Goal: Task Accomplishment & Management: Manage account settings

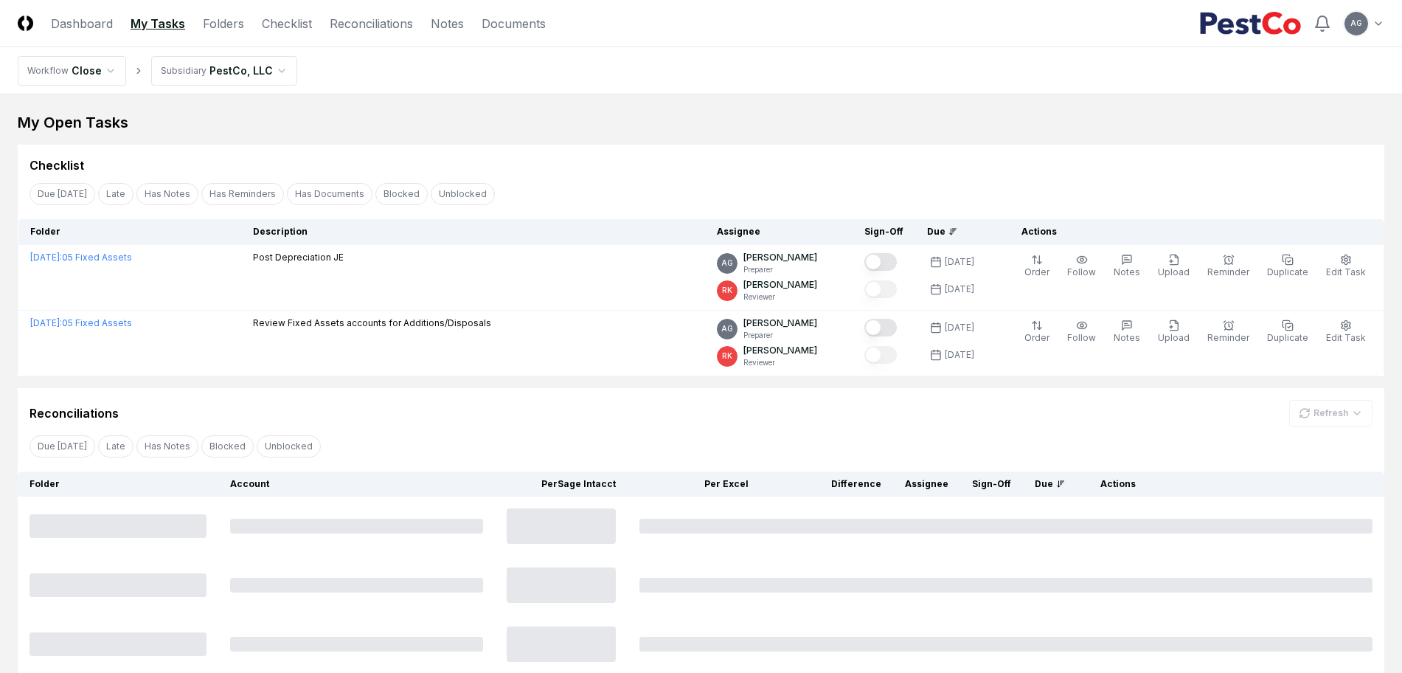
click at [629, 193] on div "Due [DATE] Late Has Notes Has Reminders Has Documents Blocked Unblocked Clear F…" at bounding box center [701, 193] width 1367 height 27
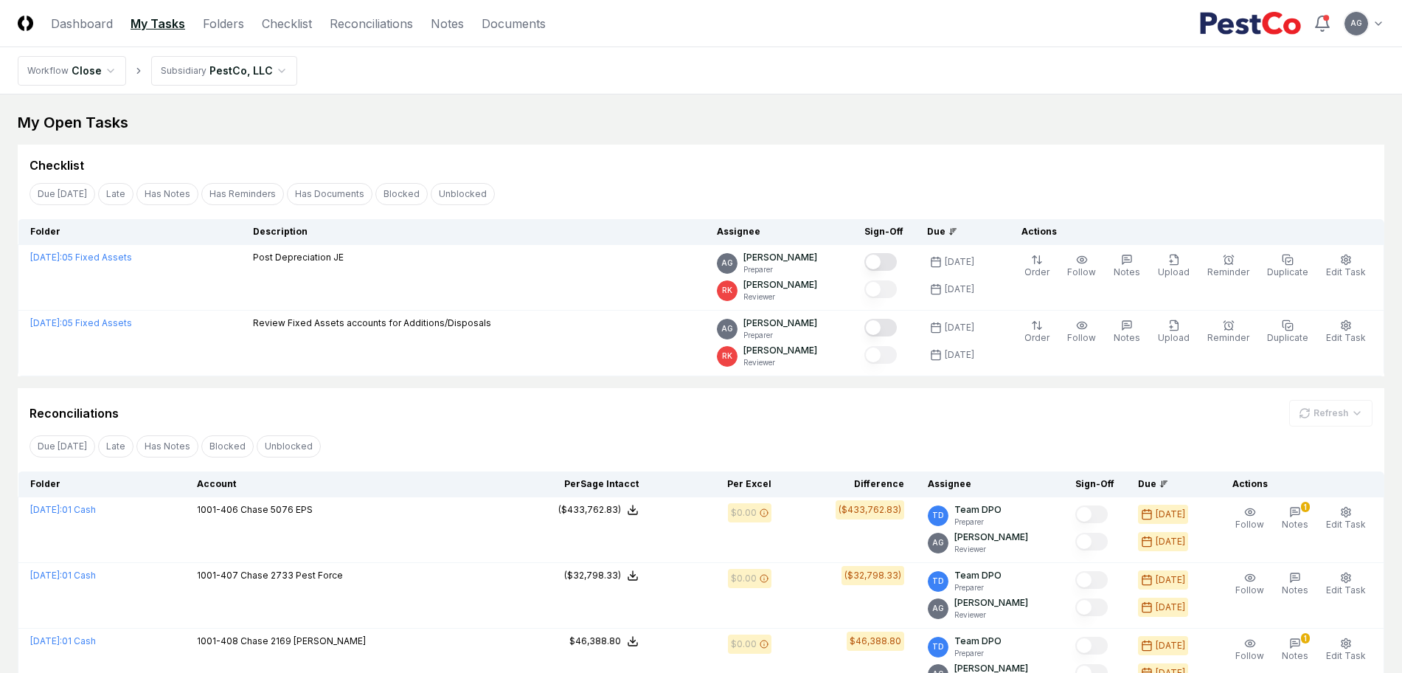
click at [626, 192] on div "Due [DATE] Late Has Notes Has Reminders Has Documents Blocked Unblocked Clear F…" at bounding box center [701, 193] width 1367 height 27
click at [281, 30] on link "Checklist" at bounding box center [287, 24] width 50 height 18
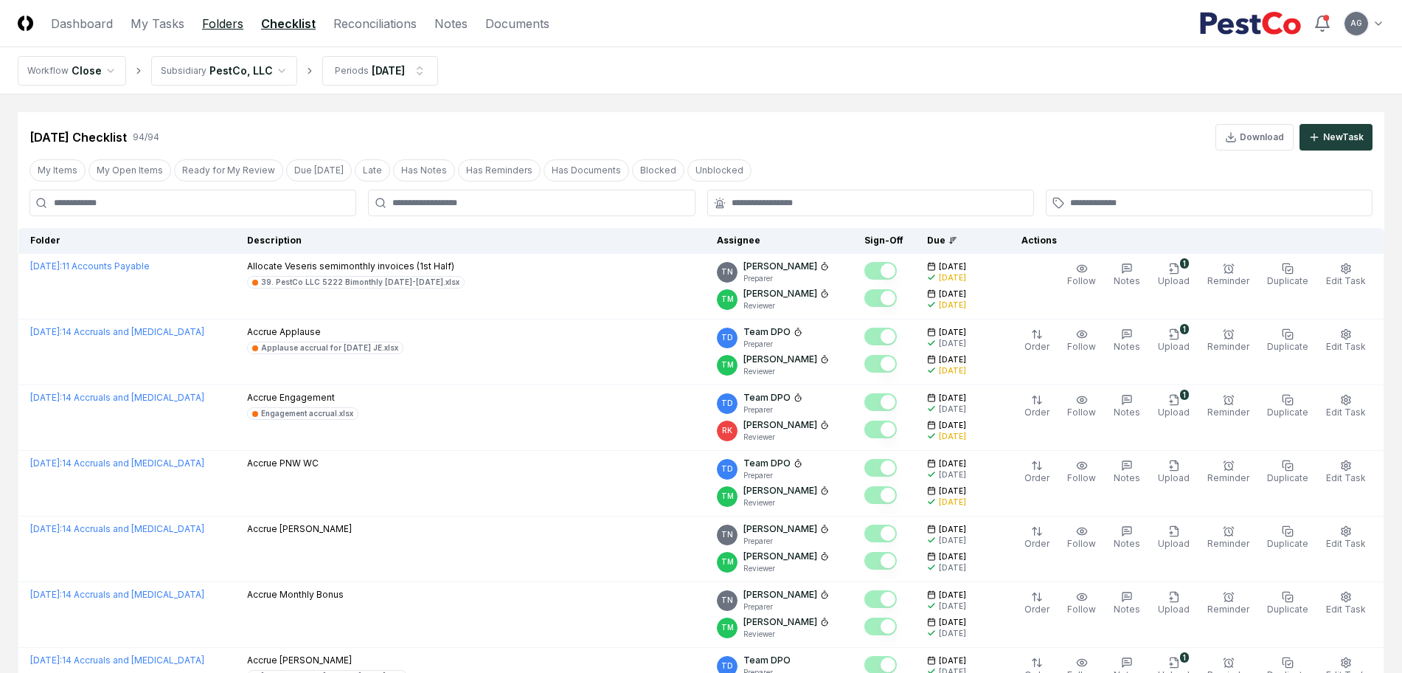
click at [220, 29] on link "Folders" at bounding box center [222, 24] width 41 height 18
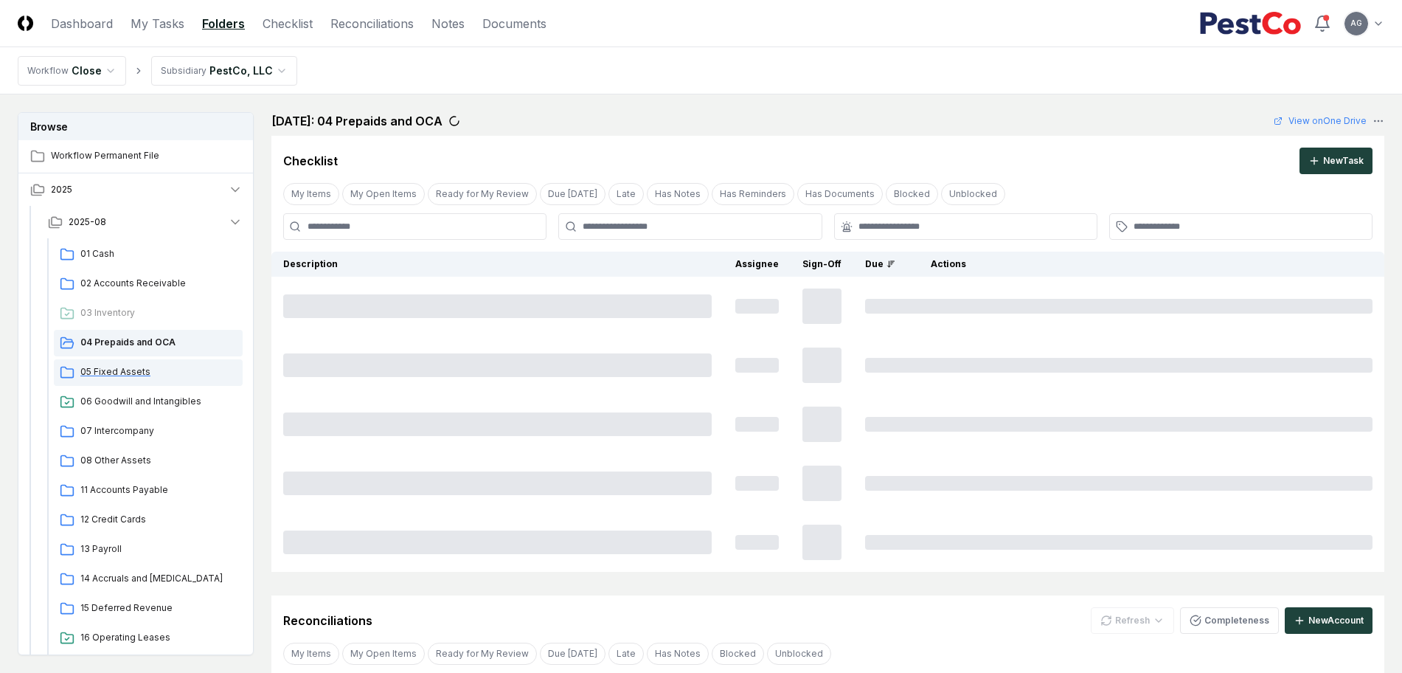
click at [142, 366] on span "05 Fixed Assets" at bounding box center [158, 371] width 156 height 13
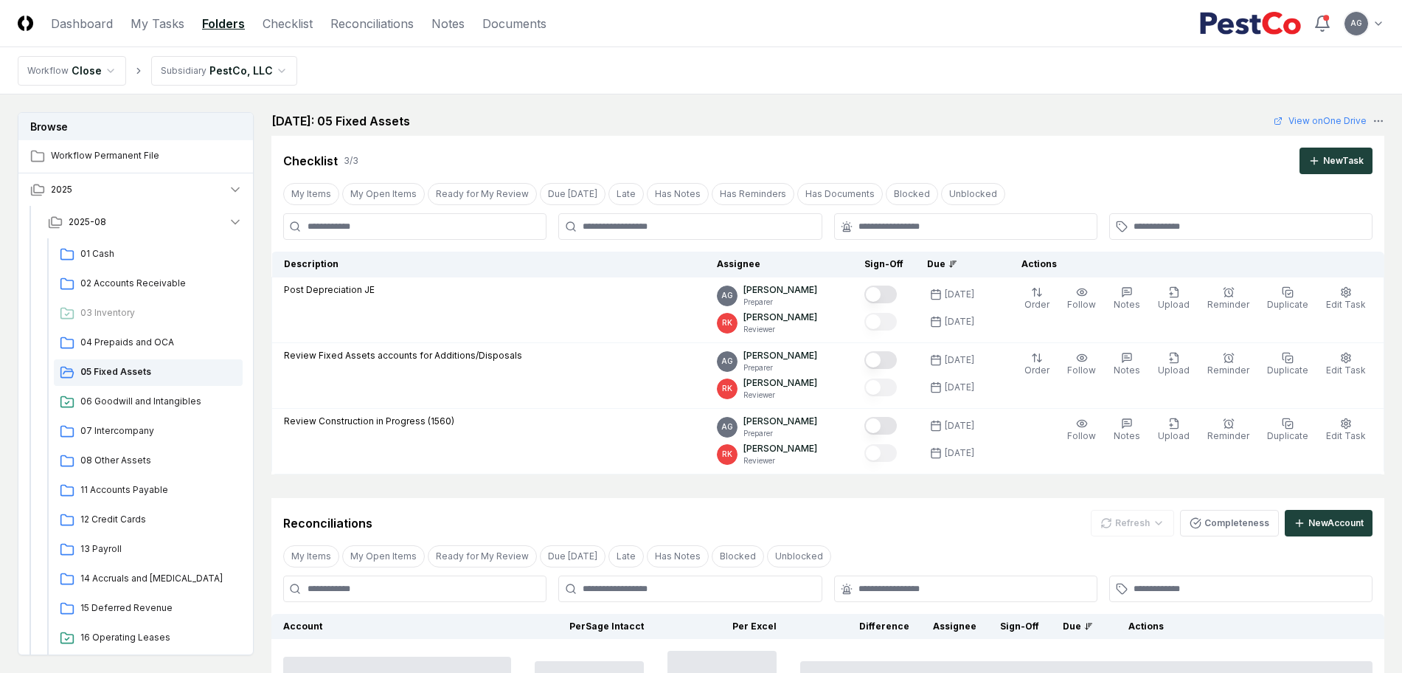
click at [656, 99] on main "Browse Workflow Permanent File 2025 2025-08 01 Cash 02 Accounts Receivable 03 I…" at bounding box center [701, 665] width 1402 height 1142
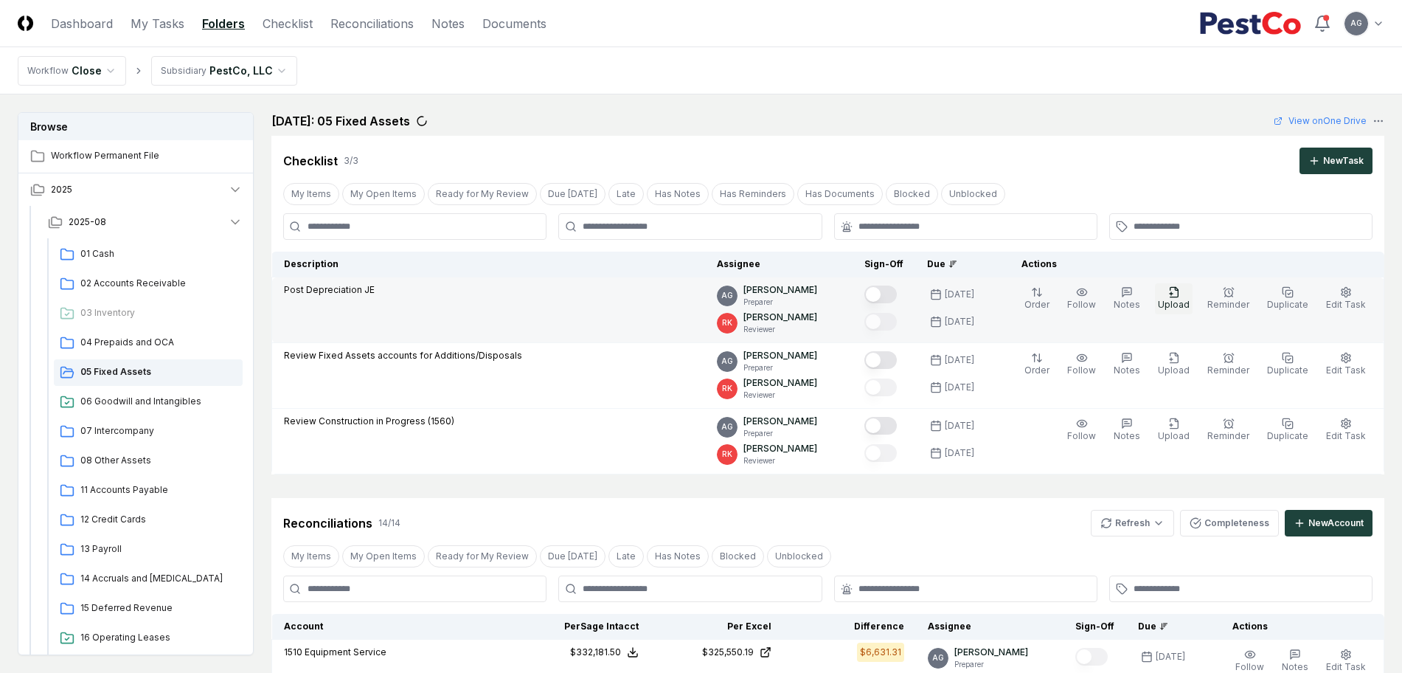
click at [1186, 302] on span "Upload" at bounding box center [1174, 304] width 32 height 11
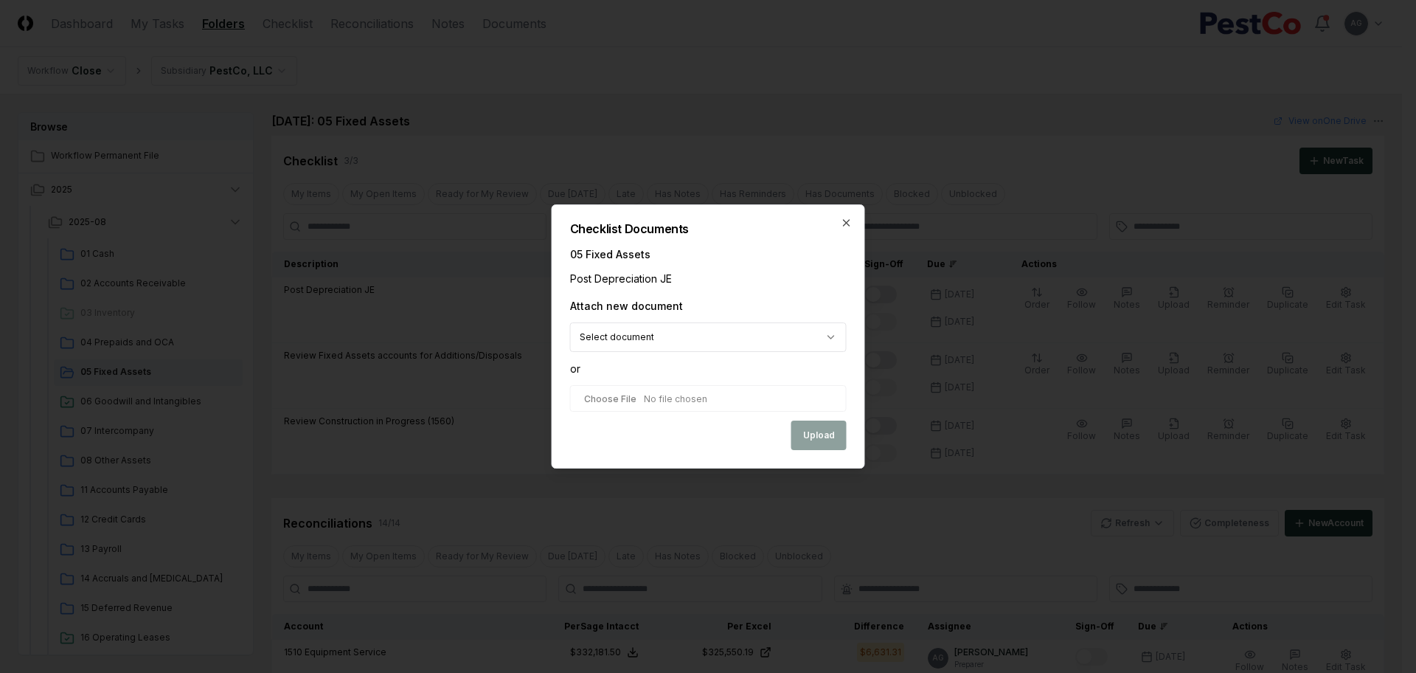
click at [676, 403] on input "file" at bounding box center [708, 398] width 277 height 27
type input "**********"
click at [818, 438] on button "Upload" at bounding box center [818, 437] width 55 height 30
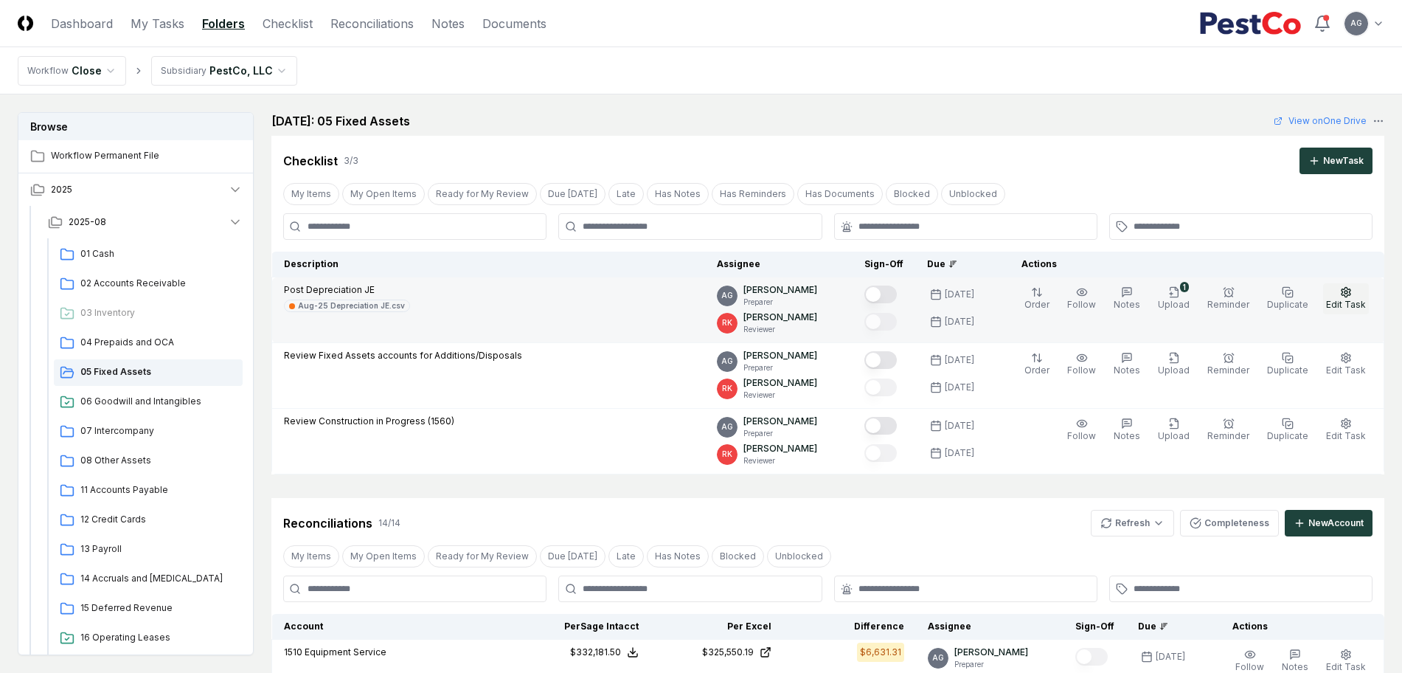
click at [1337, 305] on span "Edit Task" at bounding box center [1346, 304] width 40 height 11
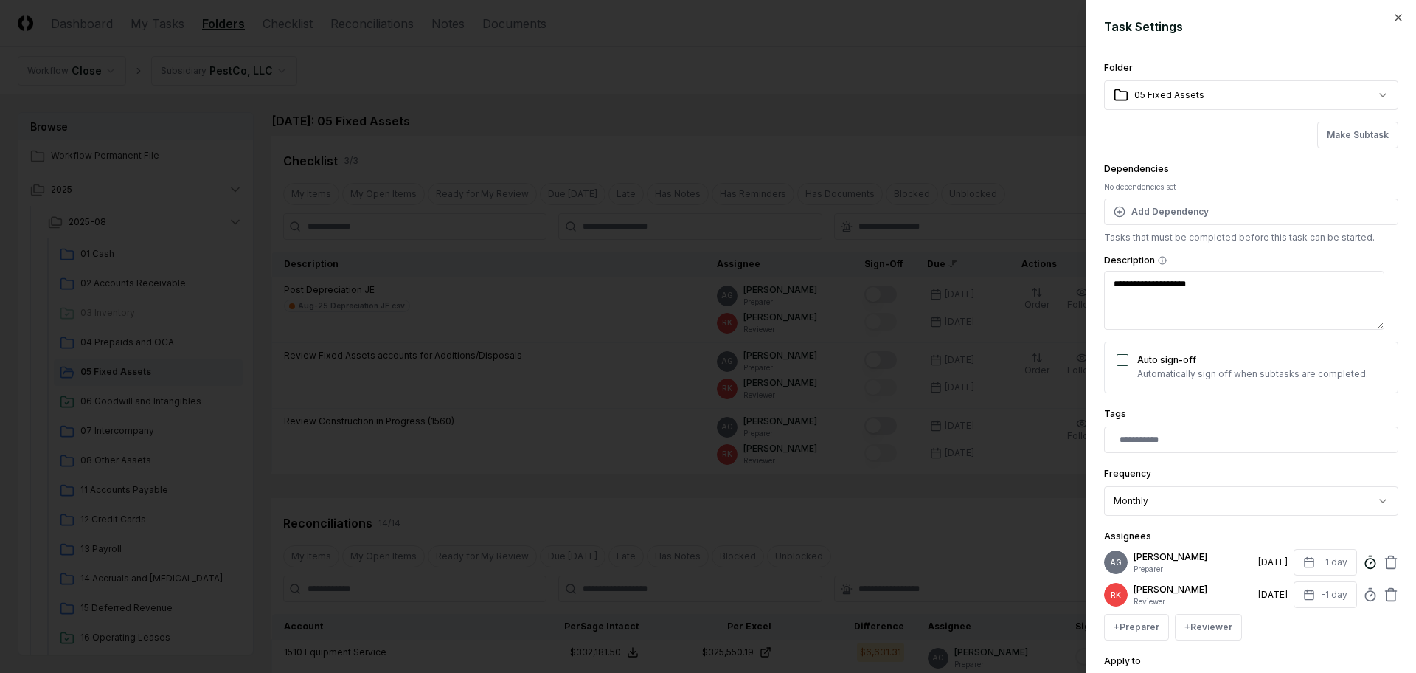
click at [1363, 569] on icon at bounding box center [1370, 562] width 15 height 15
type textarea "*"
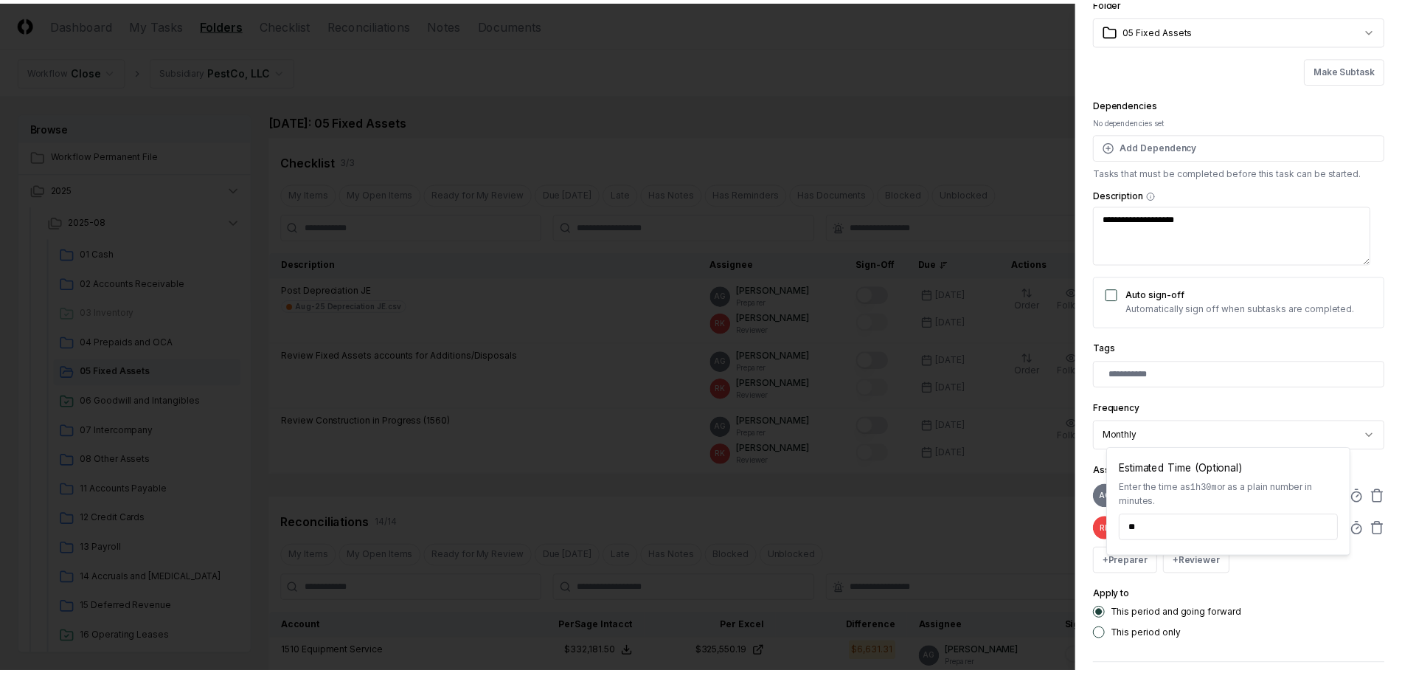
scroll to position [92, 0]
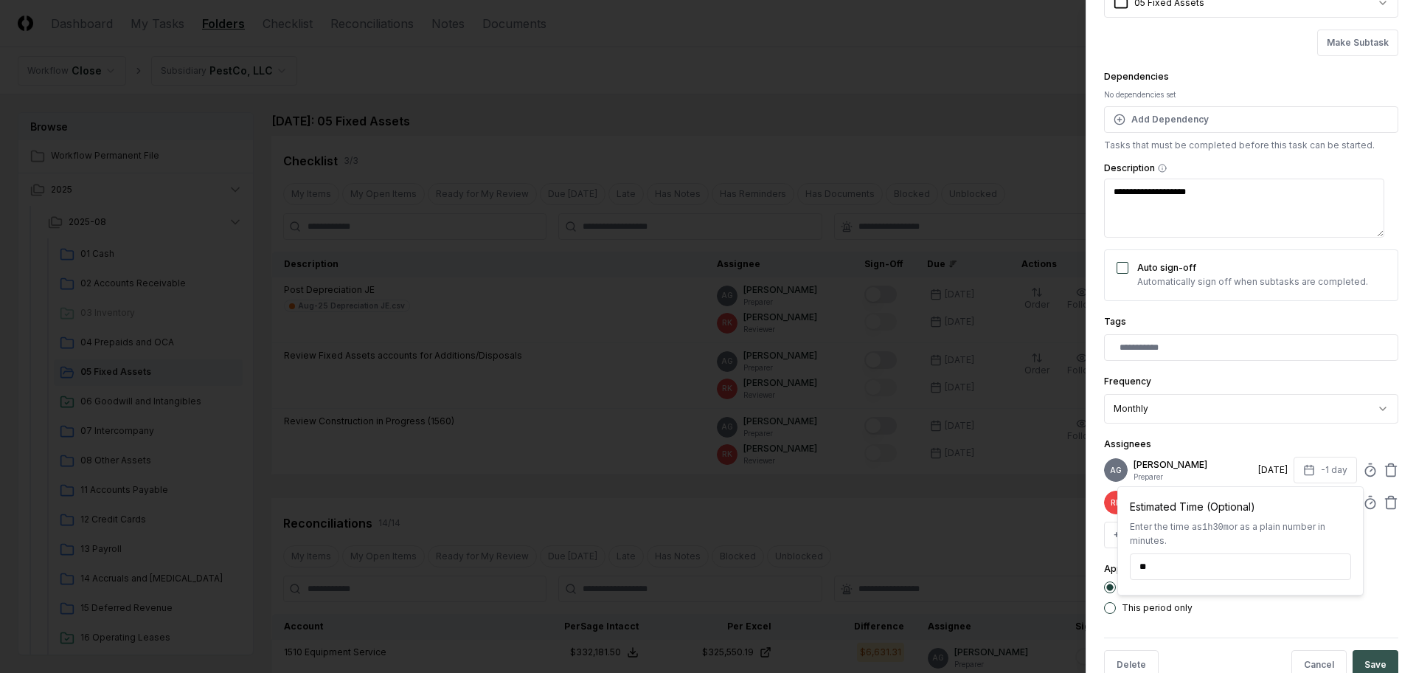
type input "******"
click at [1369, 665] on button "Save" at bounding box center [1376, 665] width 46 height 30
type textarea "*"
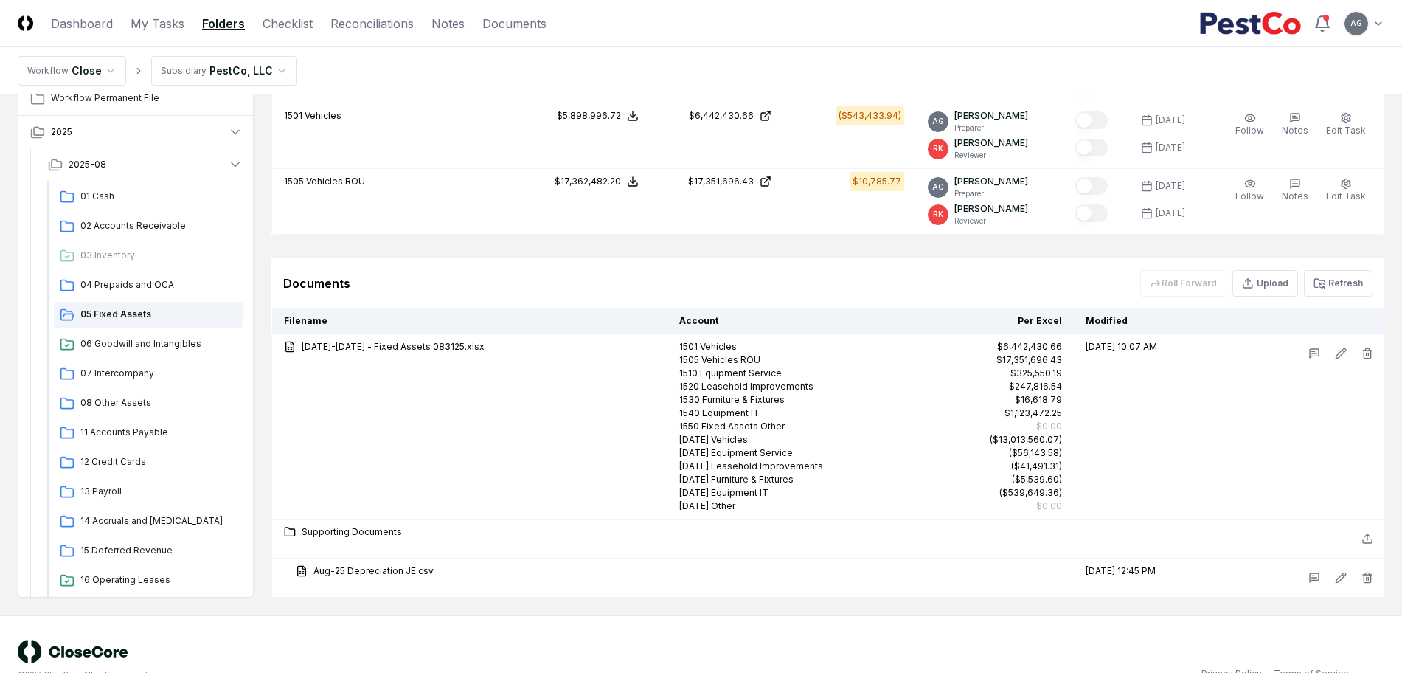
scroll to position [1355, 0]
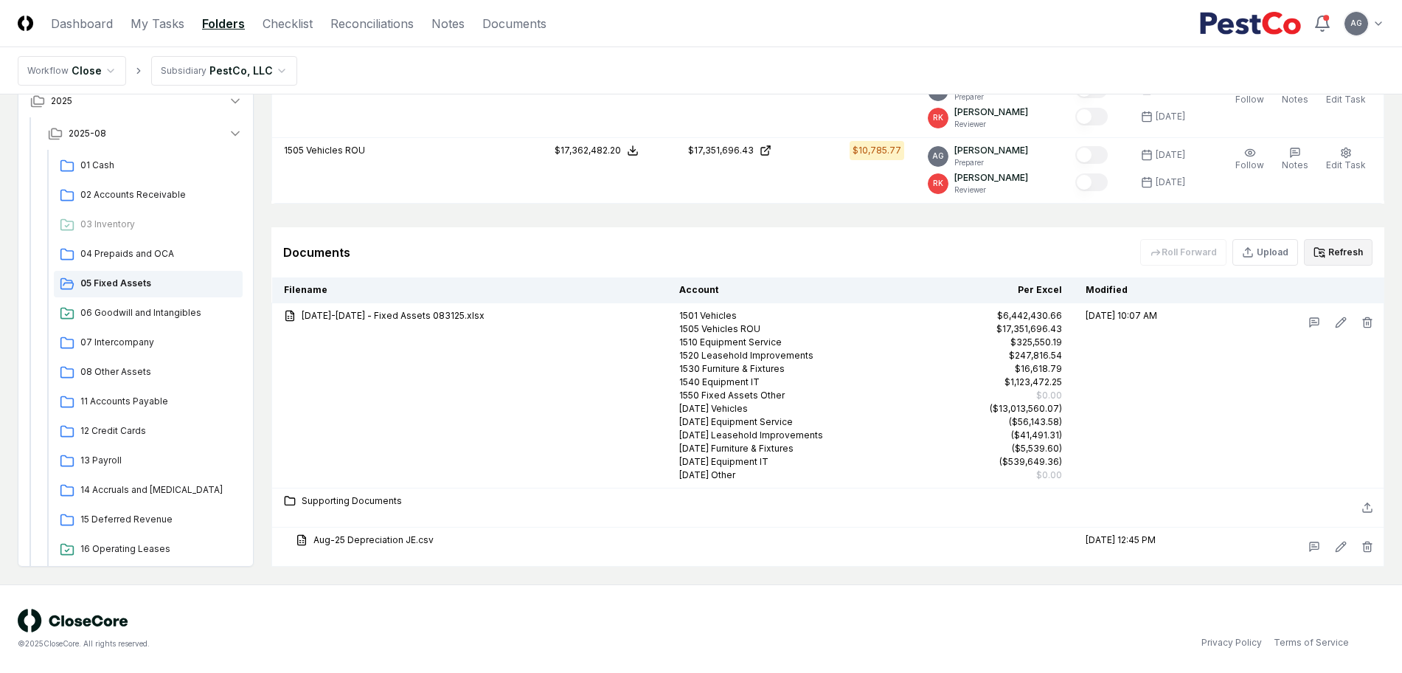
click at [1332, 249] on button "Refresh" at bounding box center [1338, 252] width 69 height 27
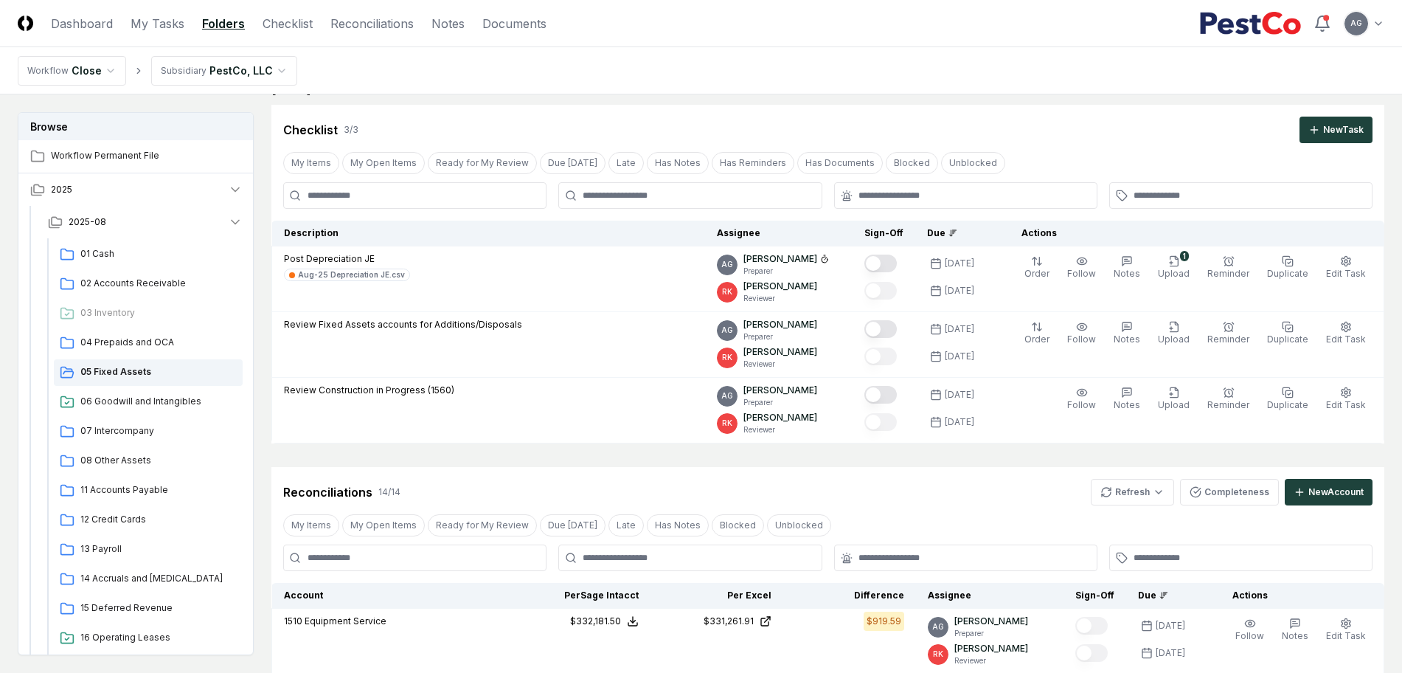
scroll to position [0, 0]
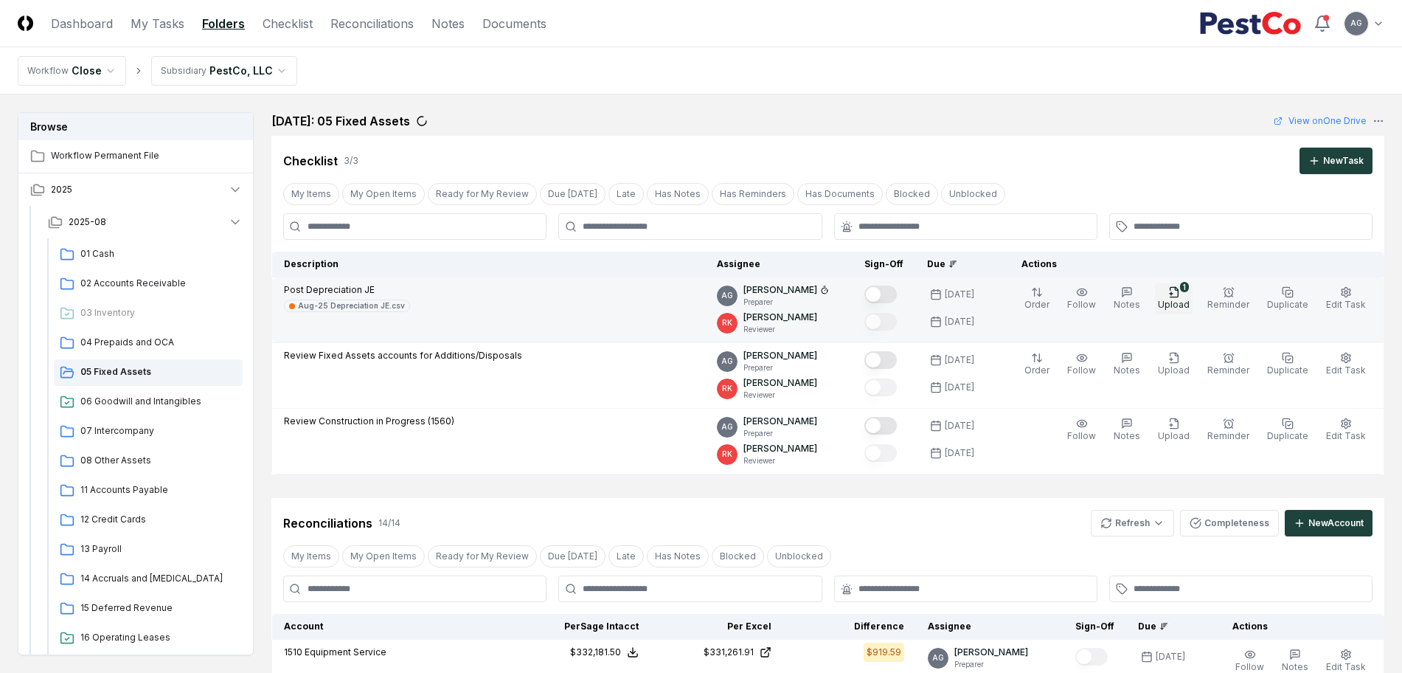
click at [1193, 297] on button "1 Upload" at bounding box center [1174, 298] width 38 height 31
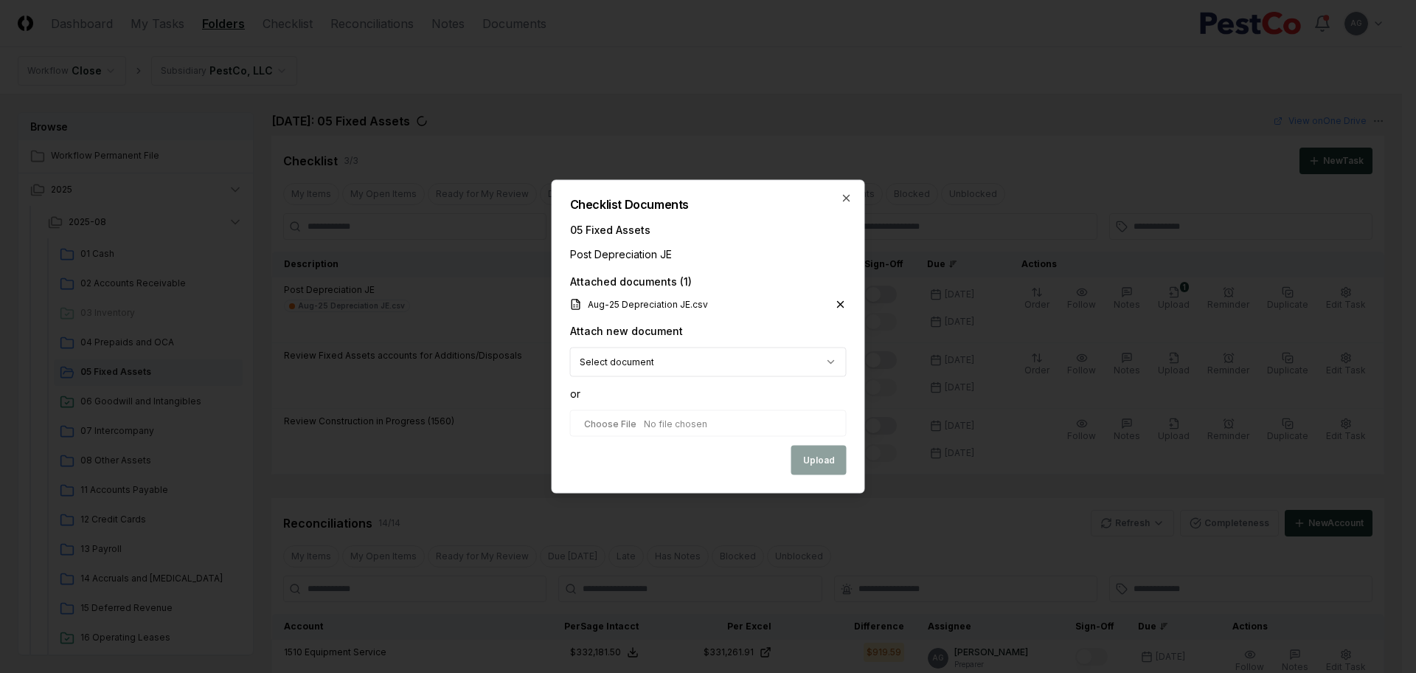
select select "**********"
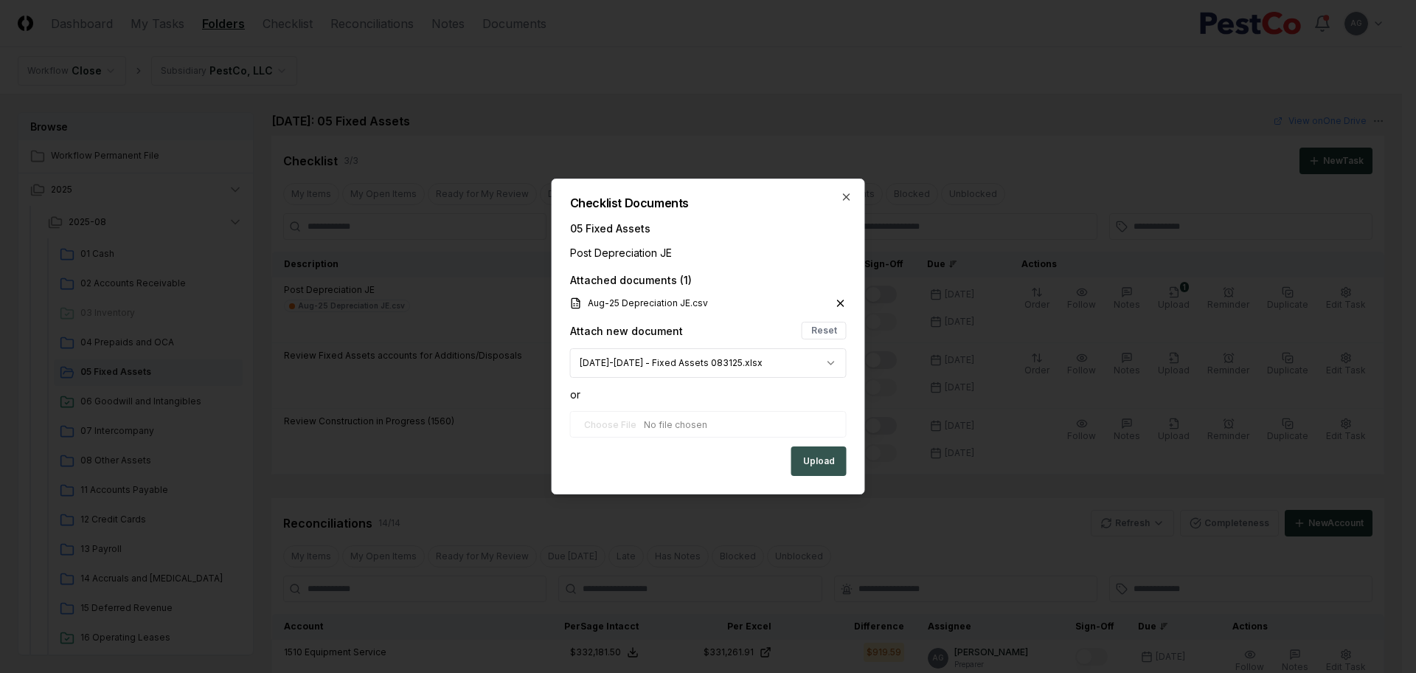
click at [808, 462] on button "Upload" at bounding box center [818, 461] width 55 height 30
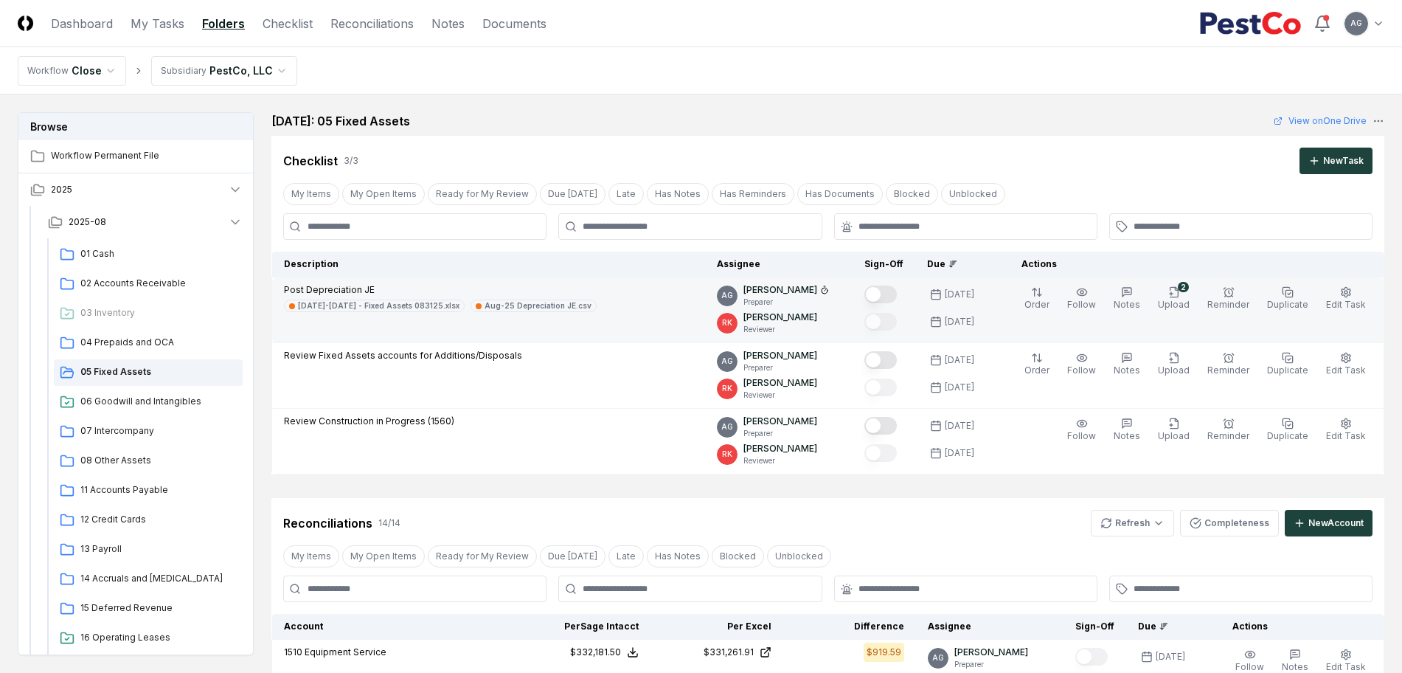
click at [892, 291] on button "Mark complete" at bounding box center [881, 294] width 32 height 18
click at [758, 66] on nav "Workflow Close Subsidiary PestCo, LLC" at bounding box center [701, 70] width 1402 height 47
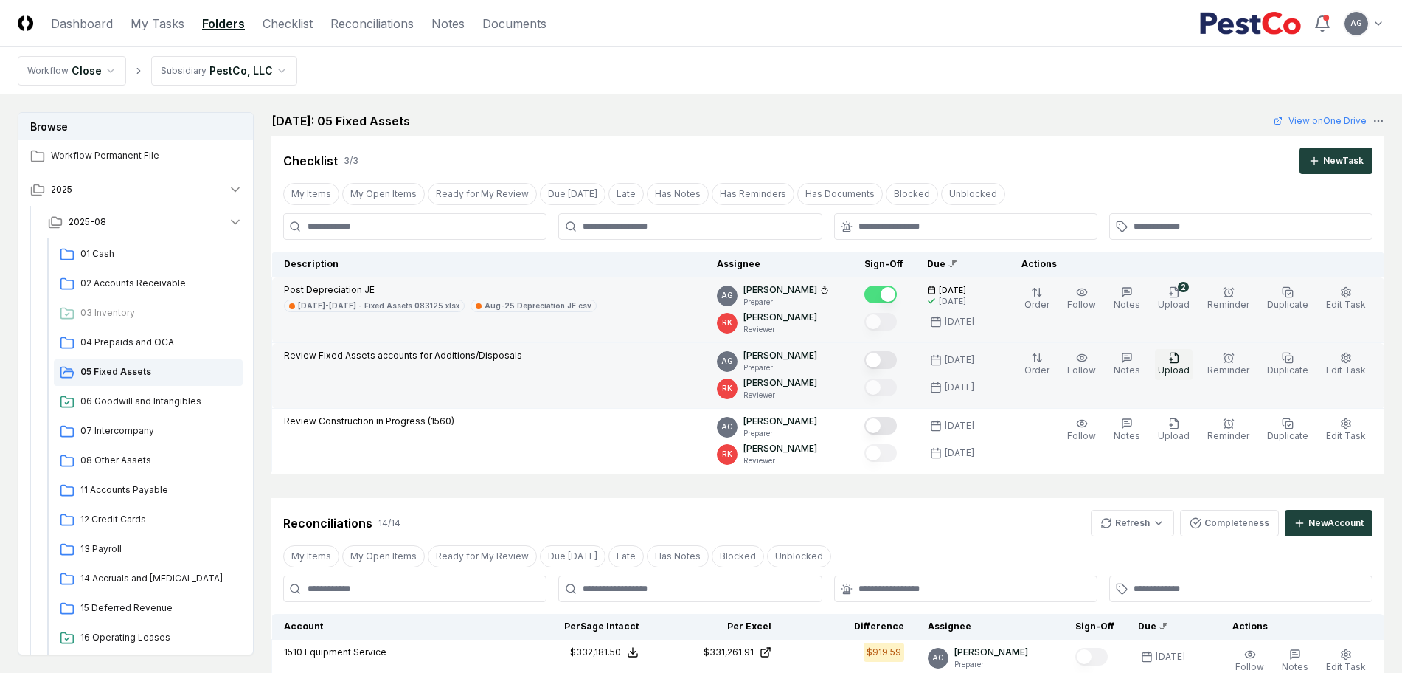
click at [1174, 371] on span "Upload" at bounding box center [1174, 369] width 32 height 11
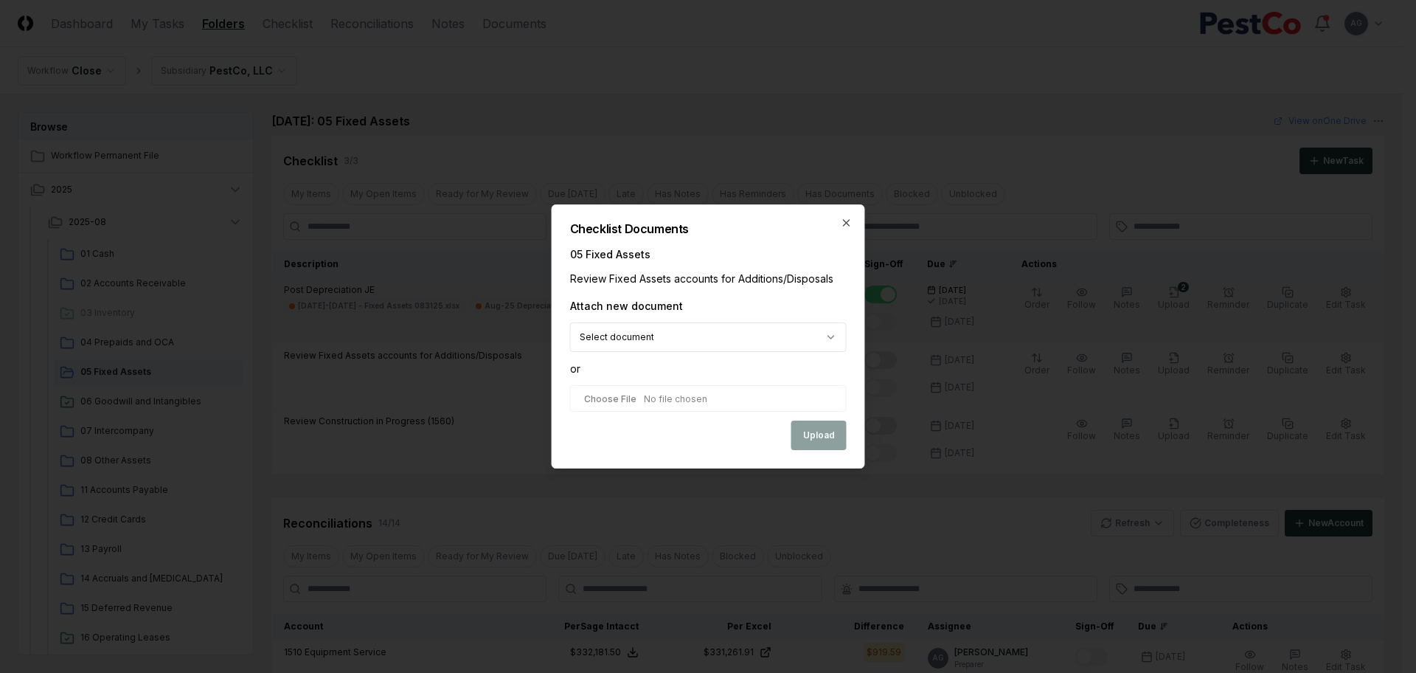
click at [700, 399] on input "file" at bounding box center [708, 398] width 277 height 27
type input "**********"
click at [826, 429] on button "Upload" at bounding box center [818, 437] width 55 height 30
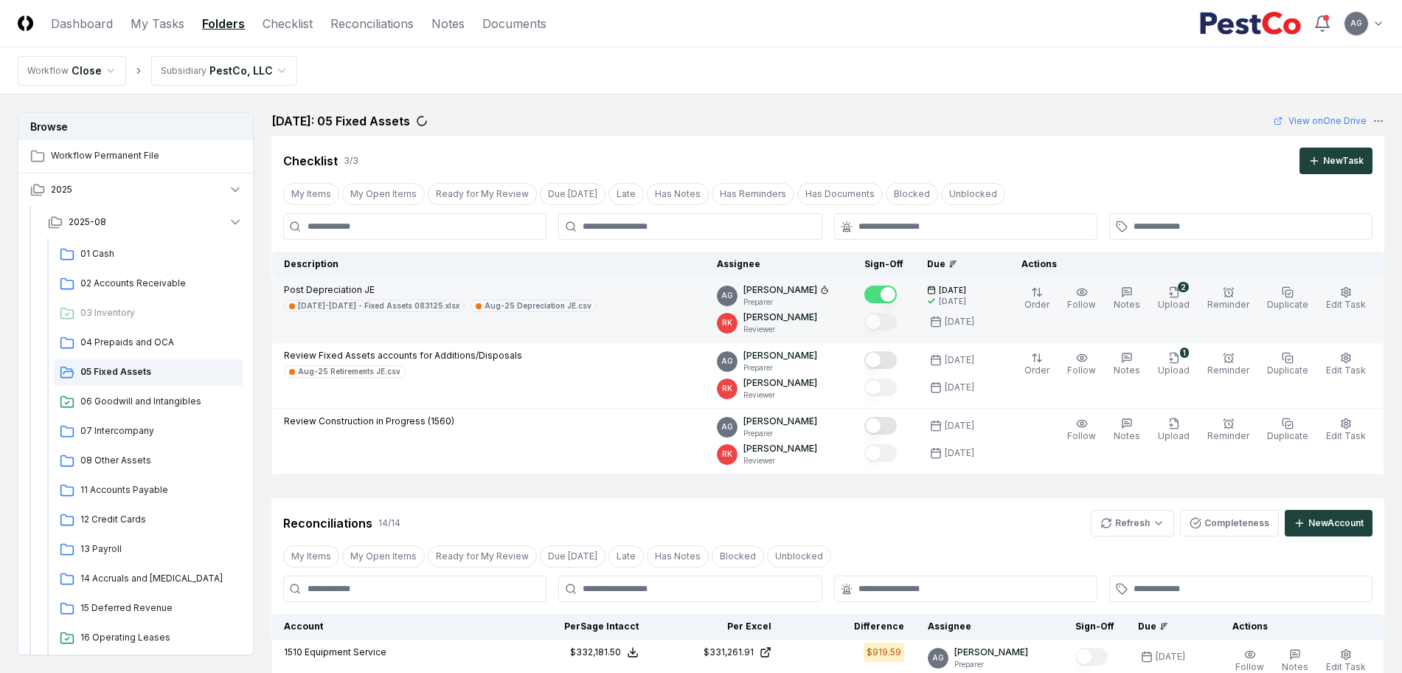
click at [1004, 522] on div "Reconciliations 14 / 14 Refresh Completeness New Account" at bounding box center [827, 523] width 1089 height 27
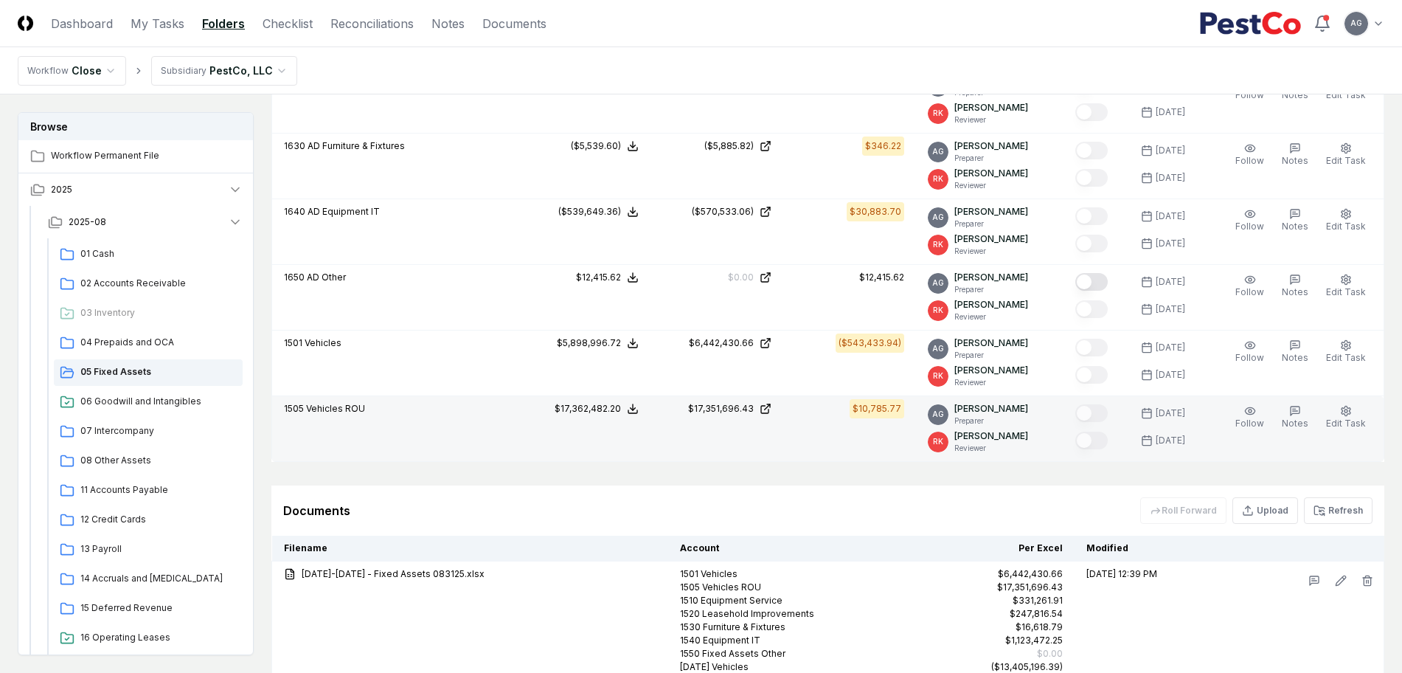
scroll to position [1291, 0]
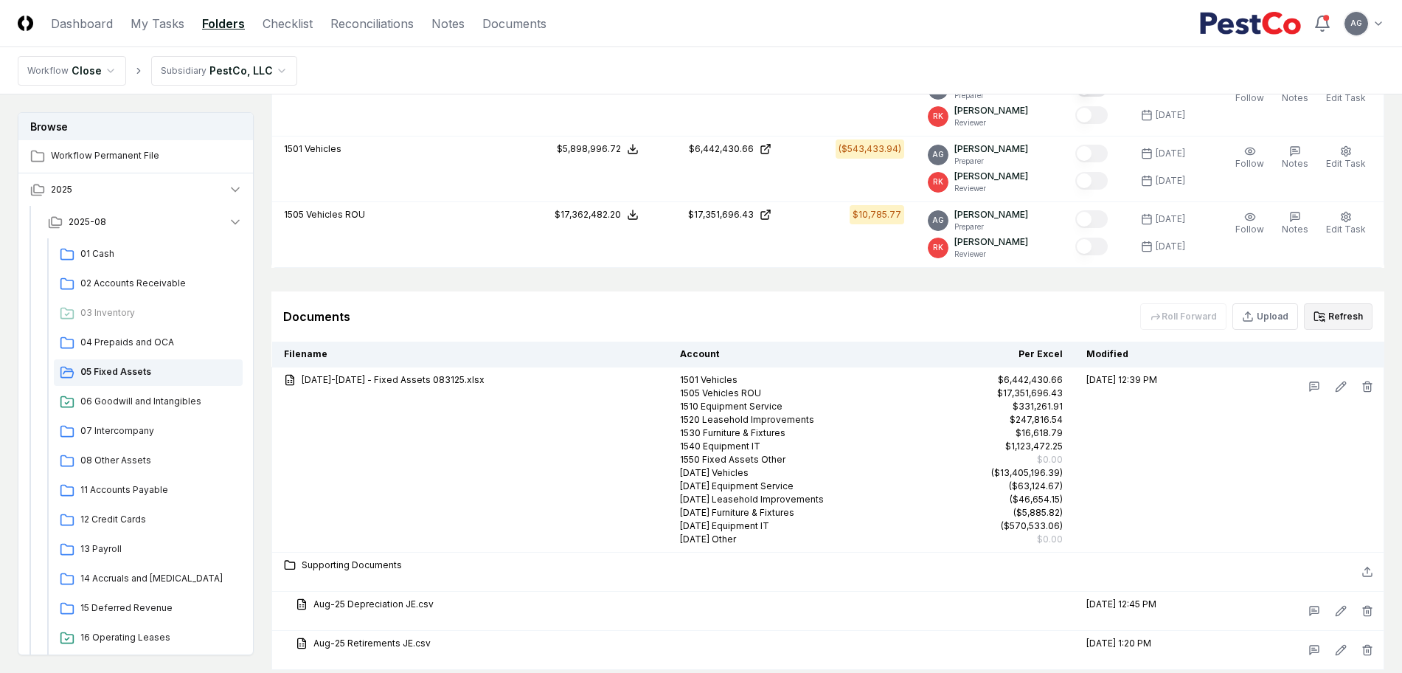
click at [1348, 315] on button "Refresh" at bounding box center [1338, 316] width 69 height 27
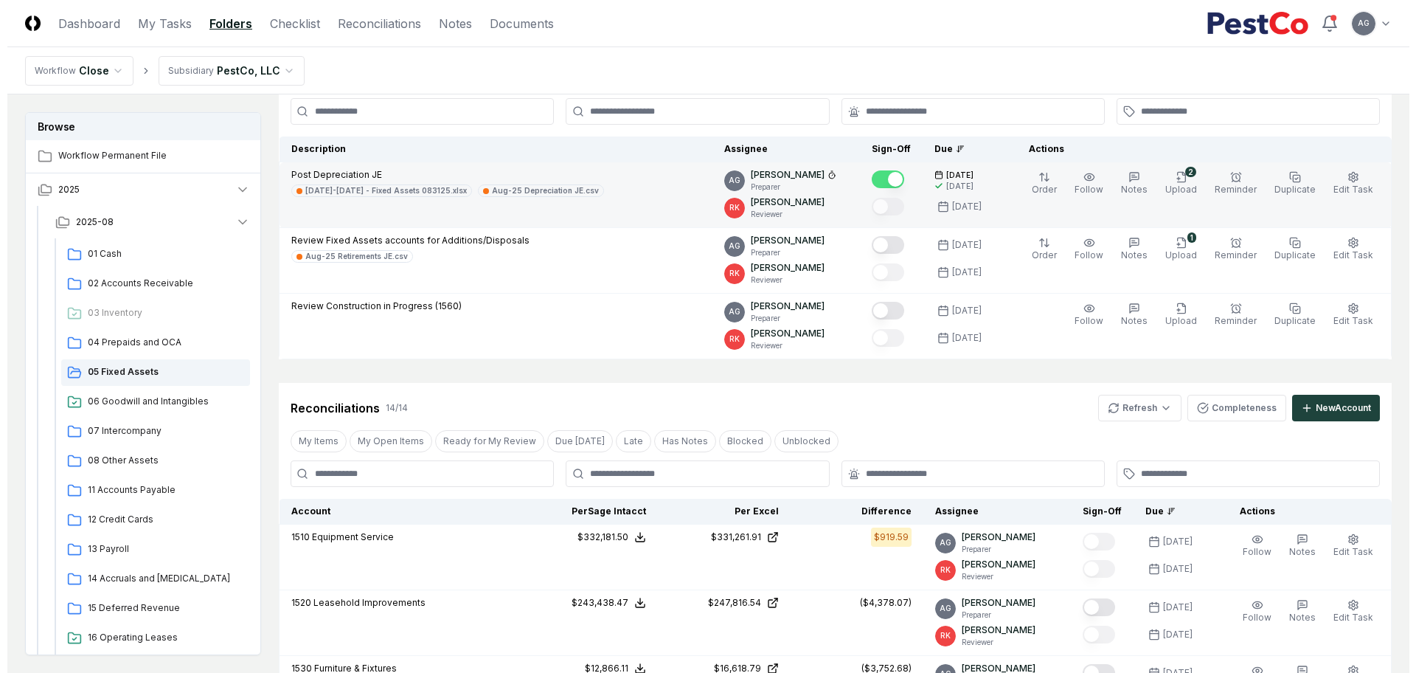
scroll to position [0, 0]
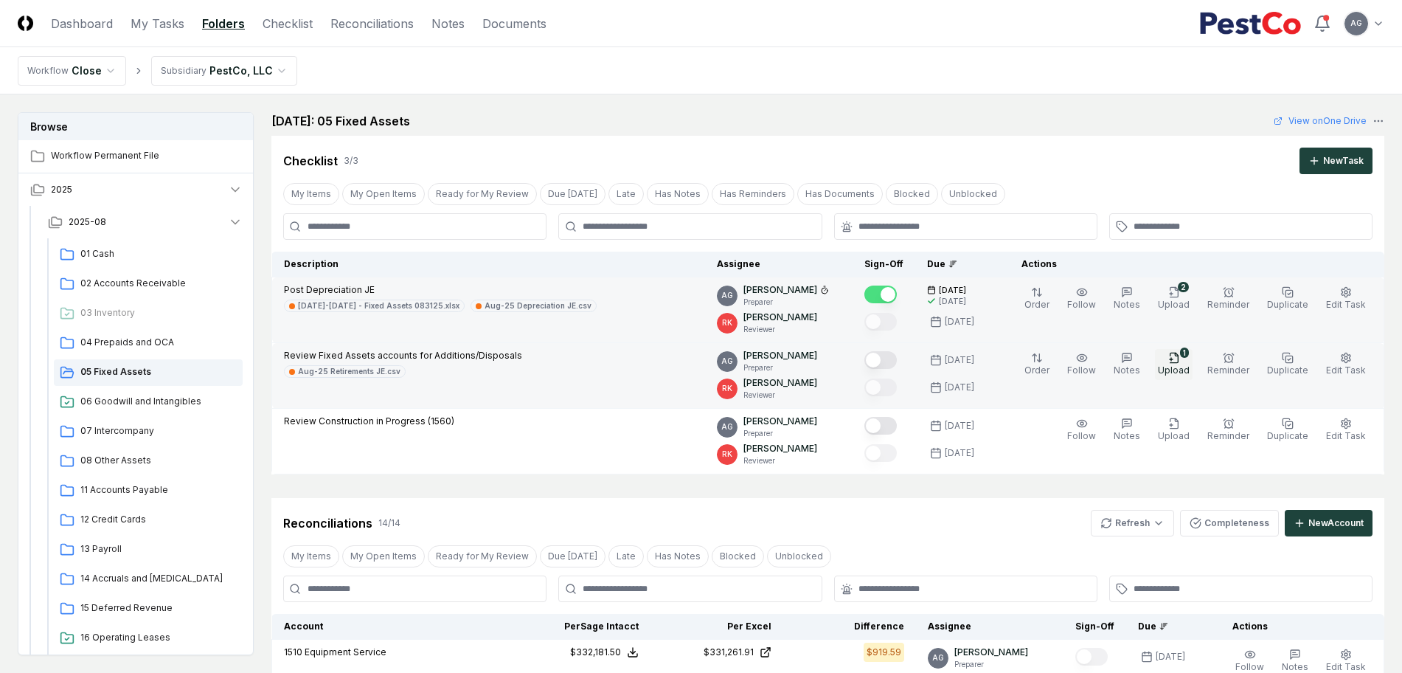
click at [1180, 357] on icon "button" at bounding box center [1174, 358] width 12 height 12
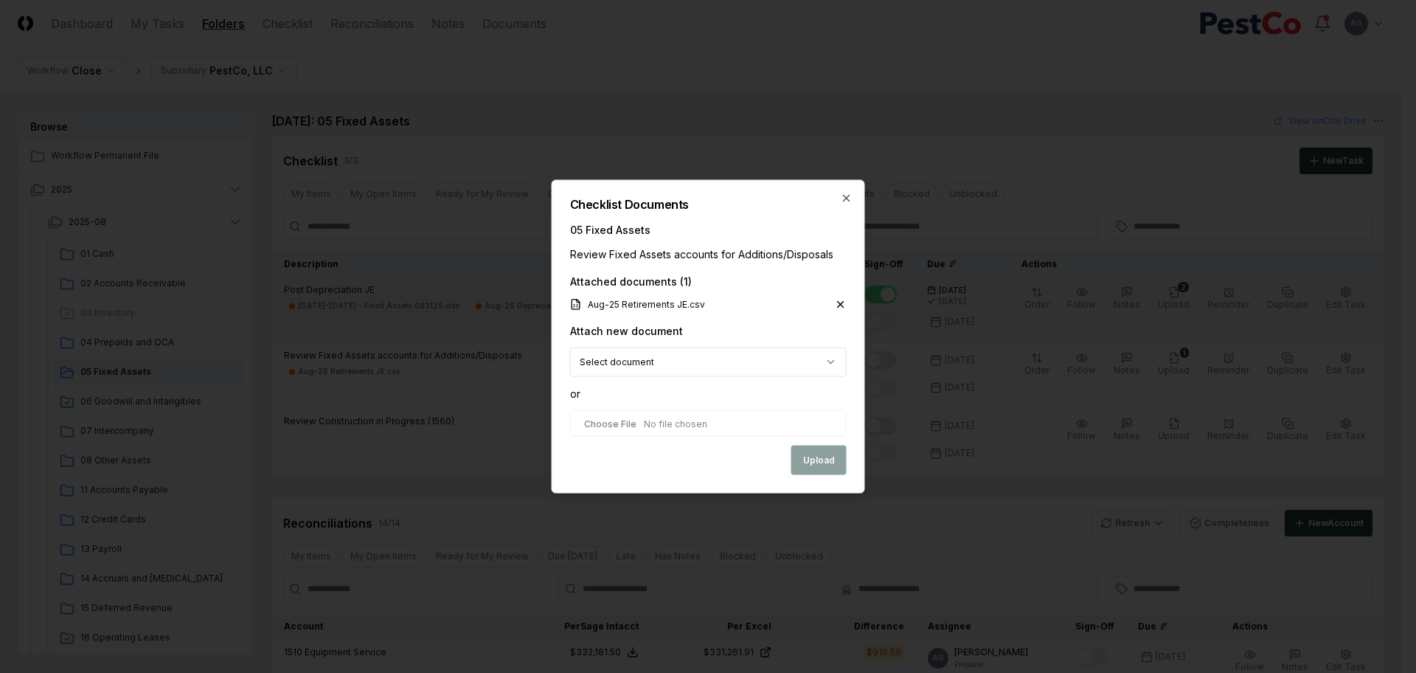
select select "**********"
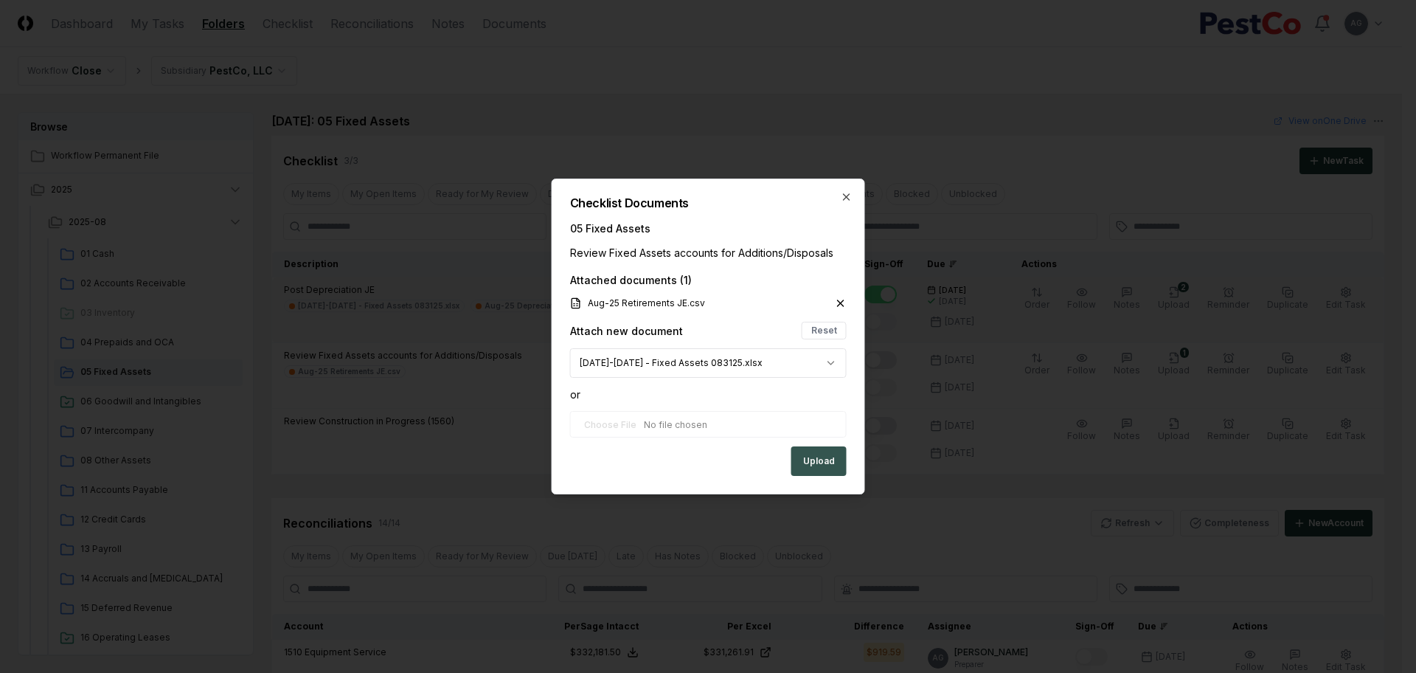
click at [819, 465] on button "Upload" at bounding box center [818, 461] width 55 height 30
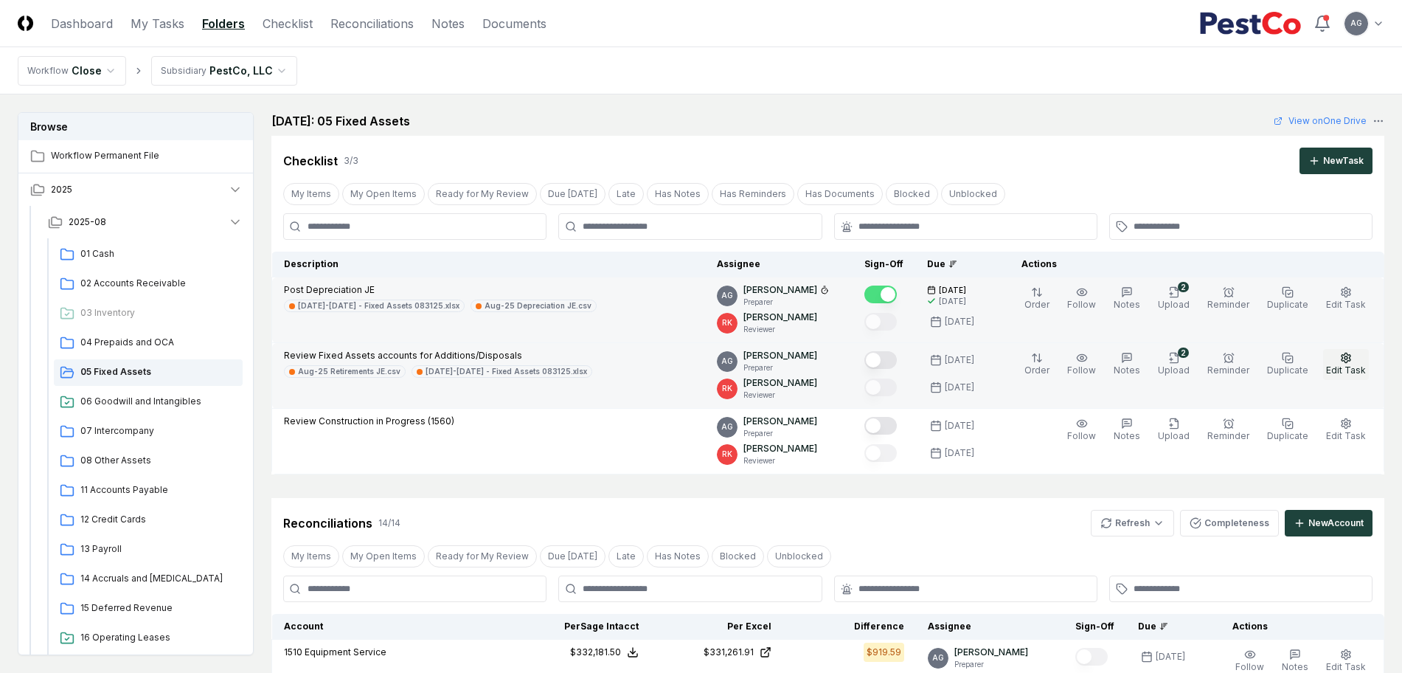
click at [1351, 356] on icon "button" at bounding box center [1346, 358] width 12 height 12
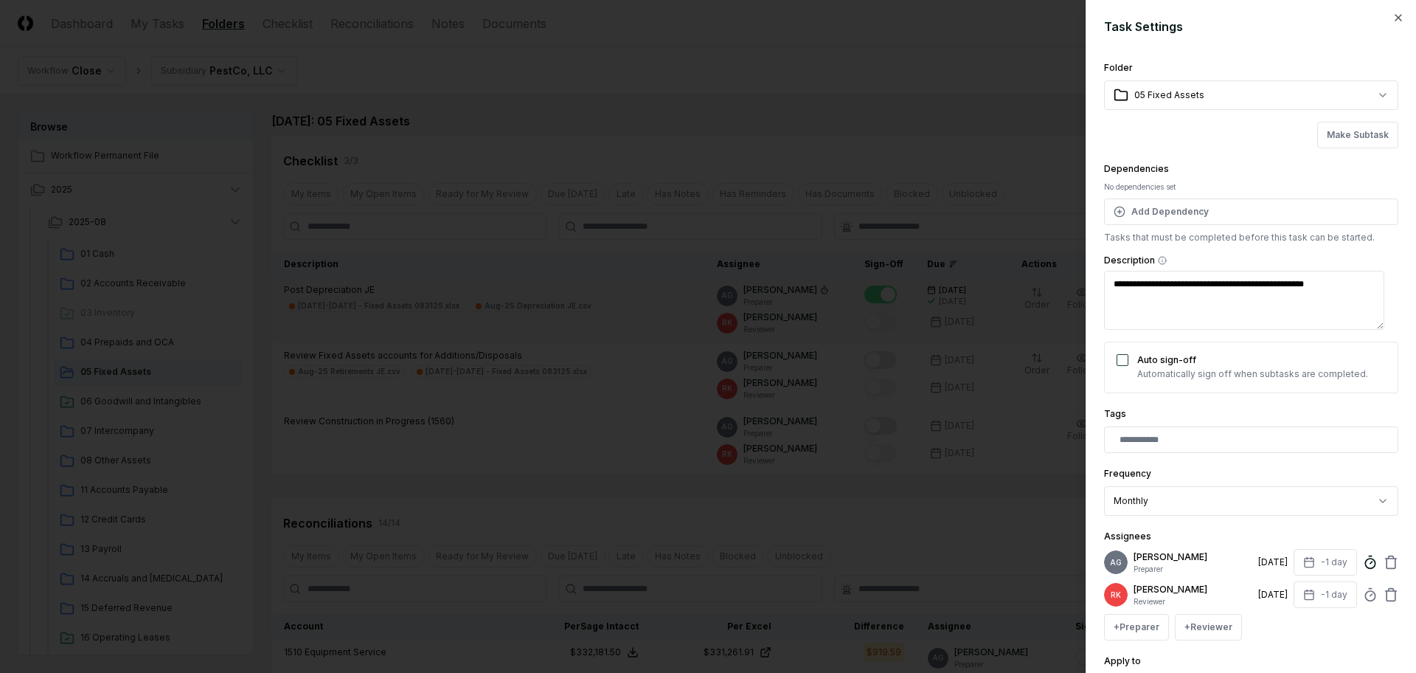
click at [1363, 569] on icon at bounding box center [1370, 562] width 15 height 15
type textarea "*"
type input "*****"
click at [1387, 461] on div "**********" at bounding box center [1251, 336] width 330 height 673
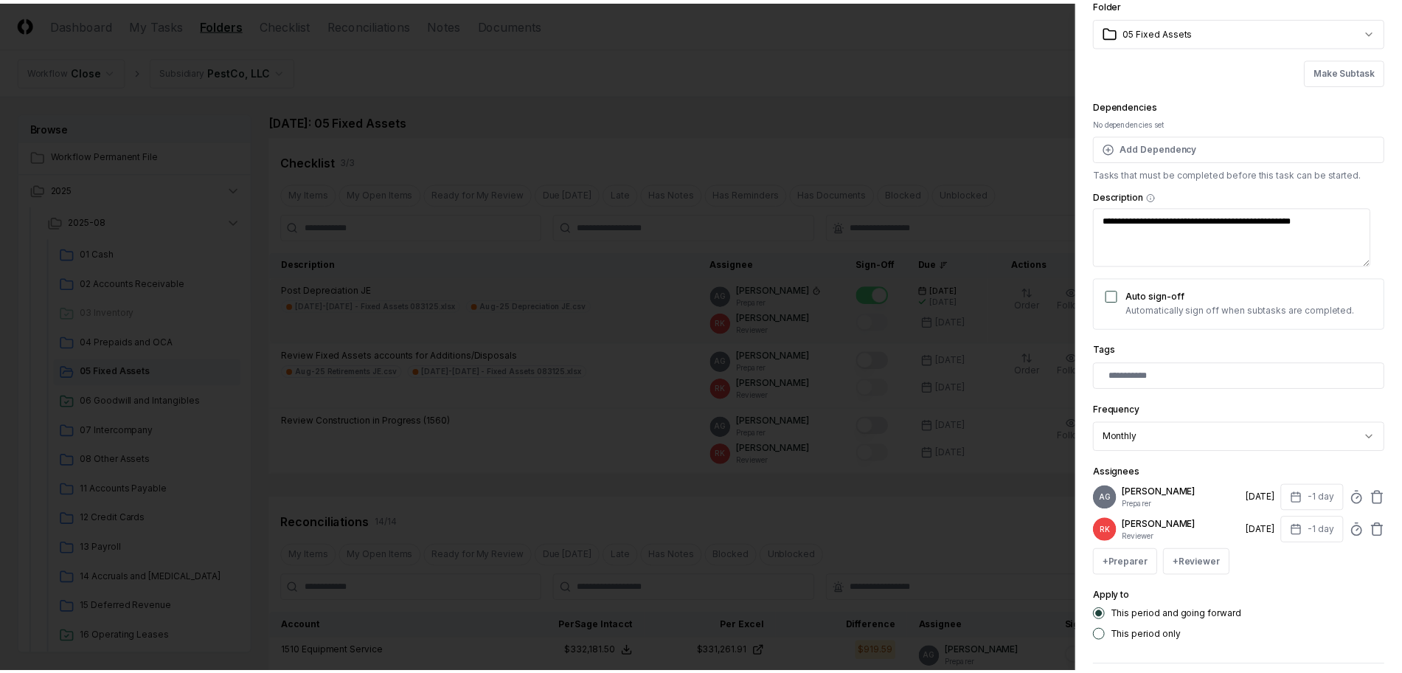
scroll to position [139, 0]
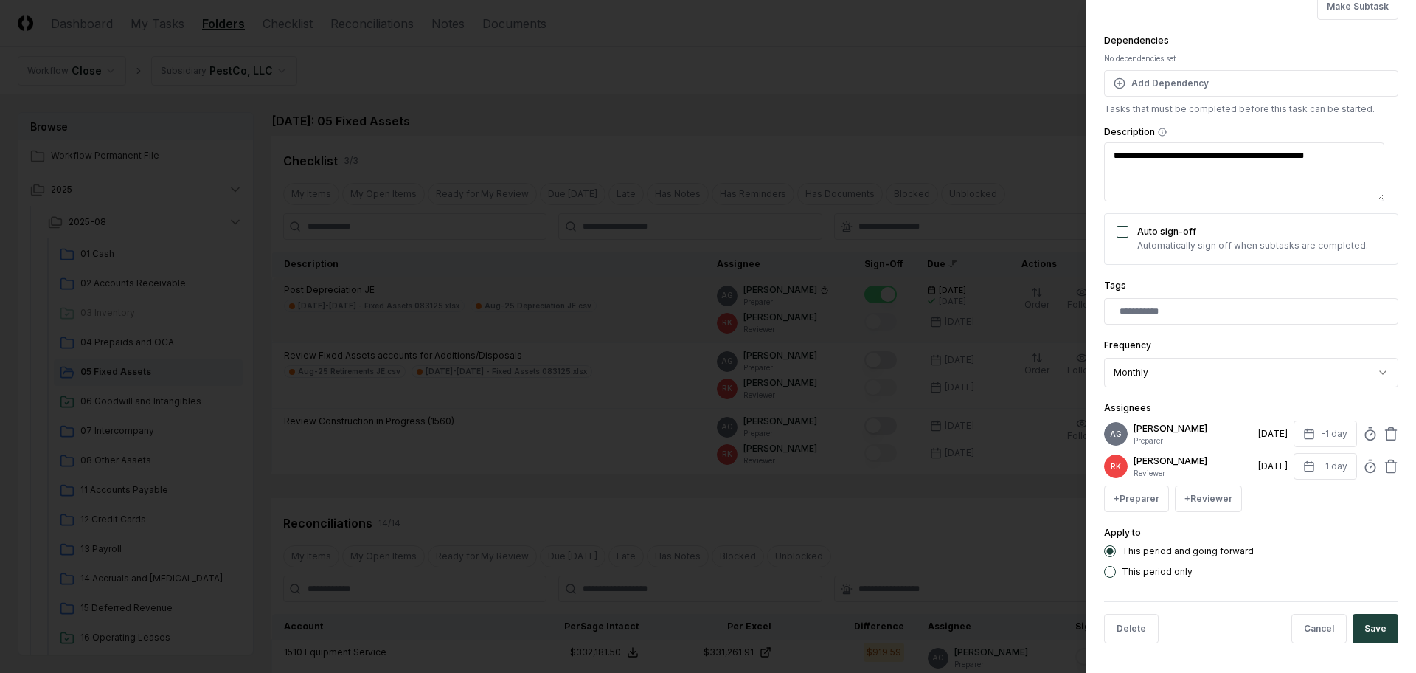
click at [1365, 627] on button "Save" at bounding box center [1376, 629] width 46 height 30
type textarea "*"
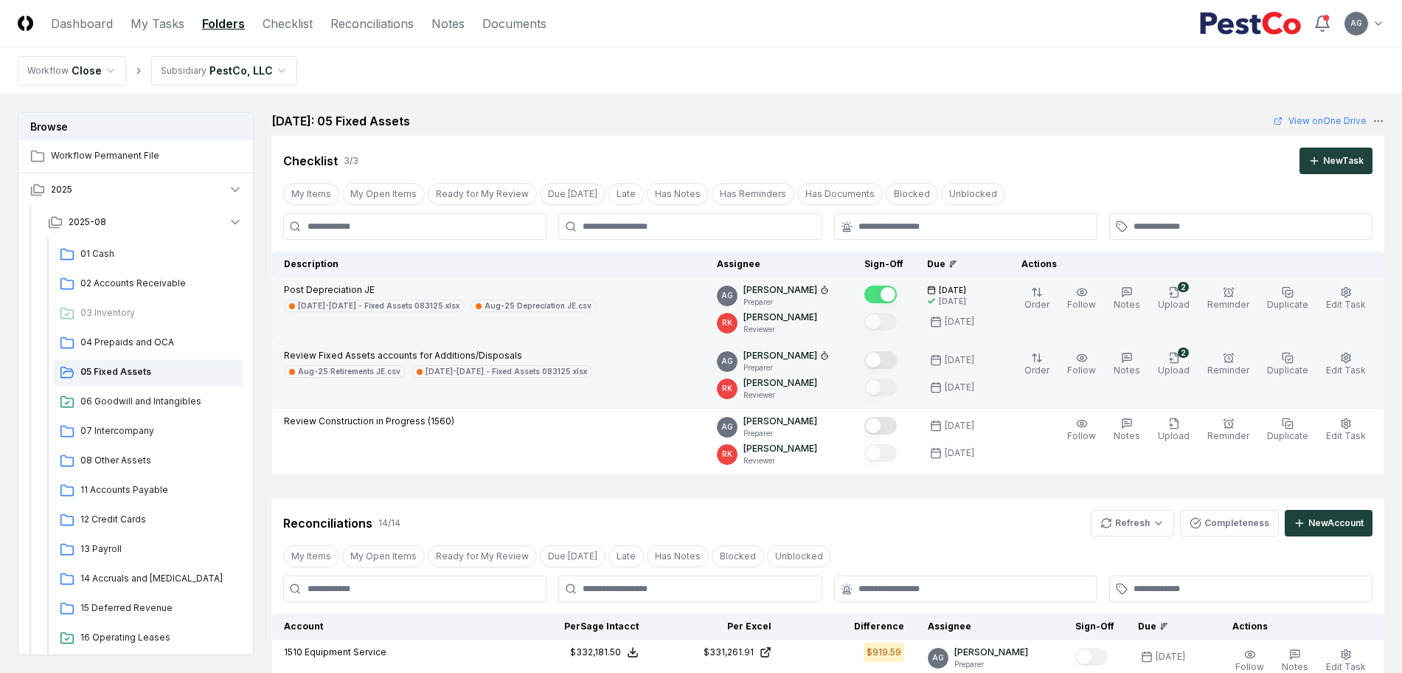
click at [897, 360] on button "Mark complete" at bounding box center [881, 360] width 32 height 18
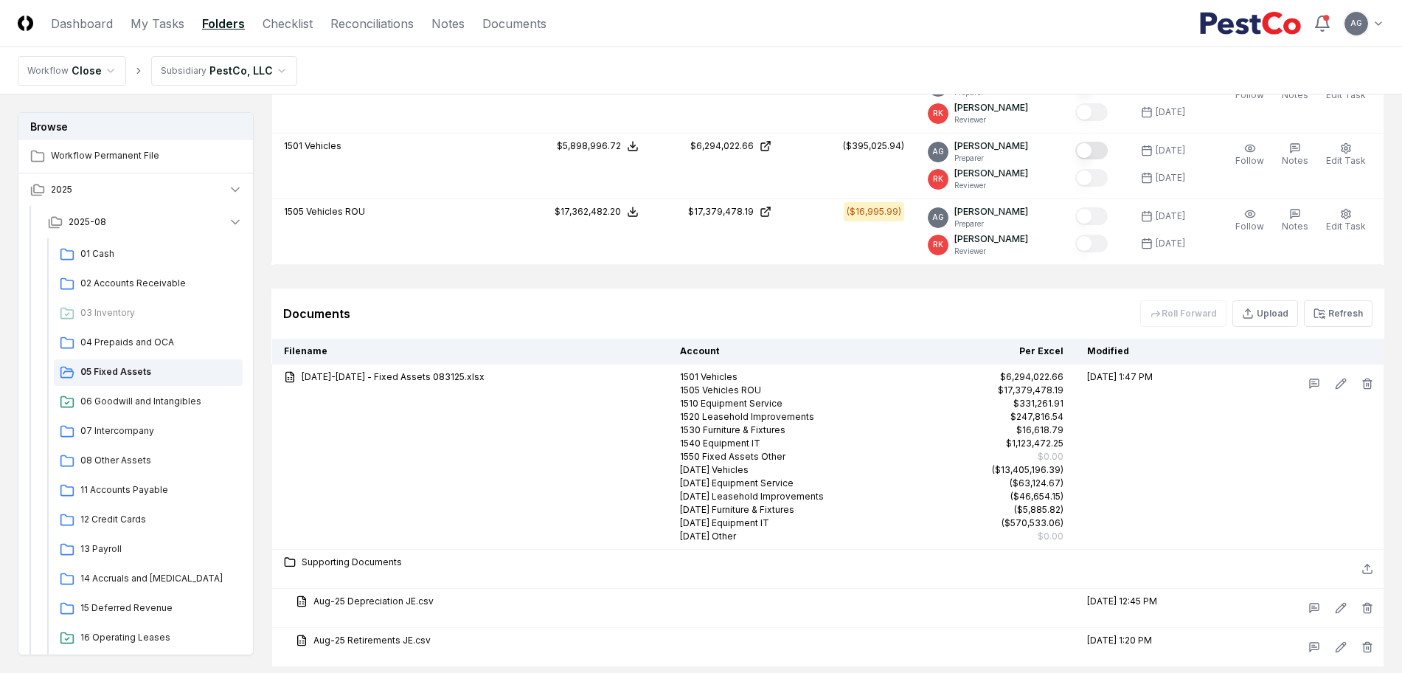
scroll to position [1383, 0]
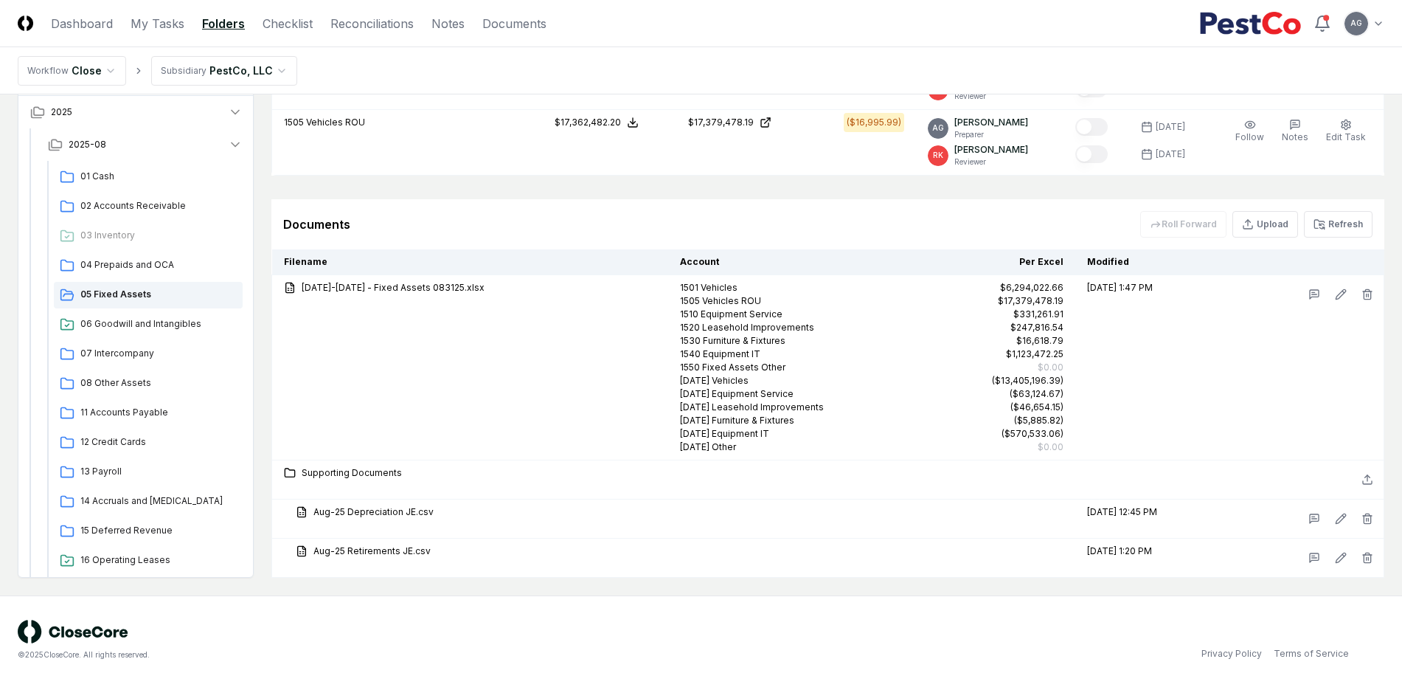
click at [861, 608] on div "© 2025 CloseCore. All rights reserved. Privacy Policy Terms of Service" at bounding box center [701, 639] width 1402 height 89
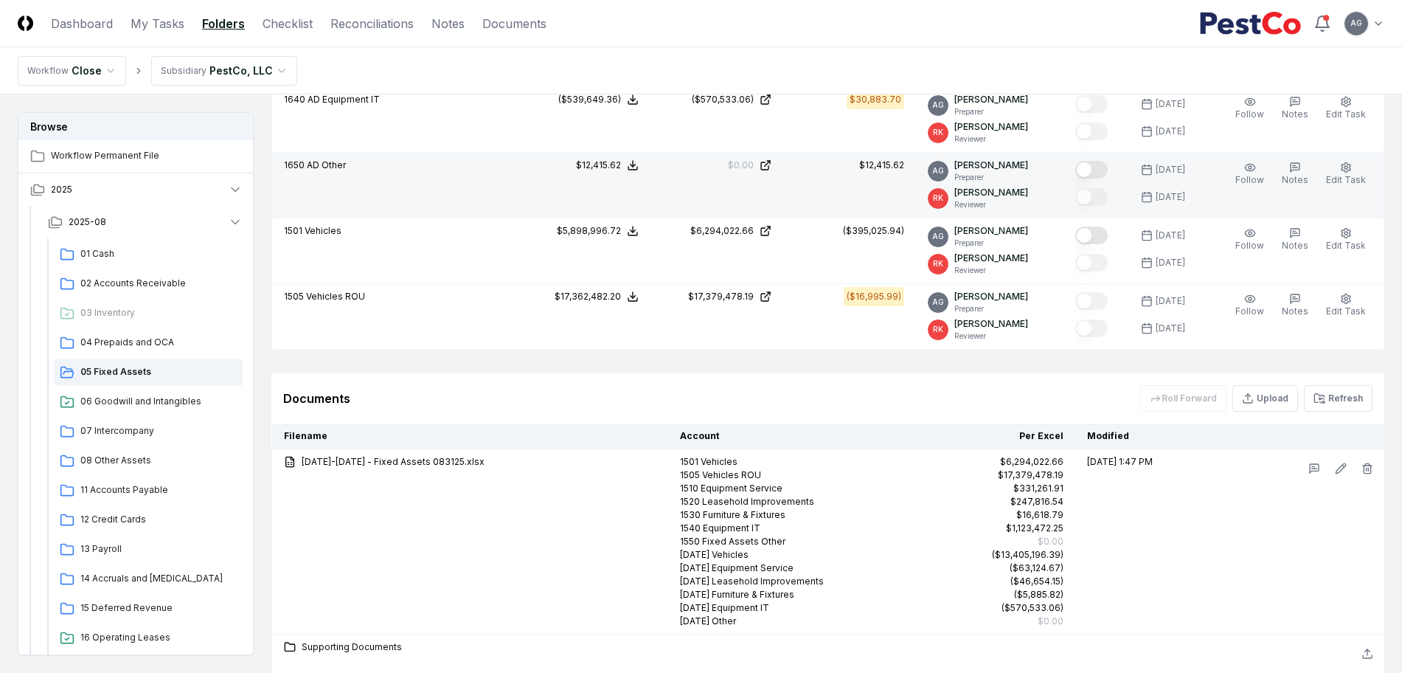
scroll to position [1199, 0]
